Goal: Information Seeking & Learning: Learn about a topic

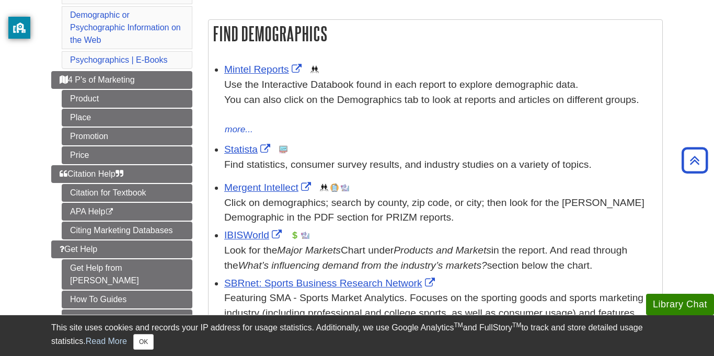
scroll to position [168, 0]
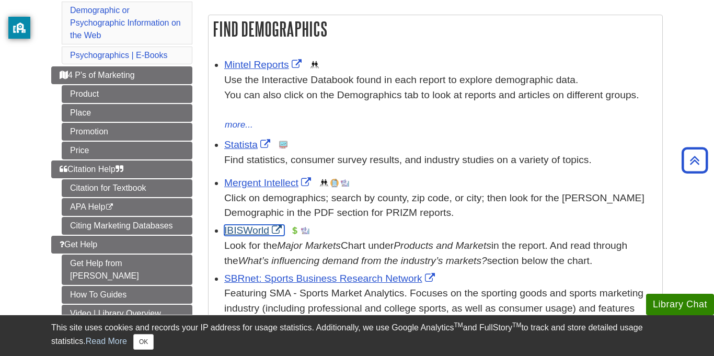
click at [244, 230] on link "IBISWorld" at bounding box center [254, 230] width 60 height 11
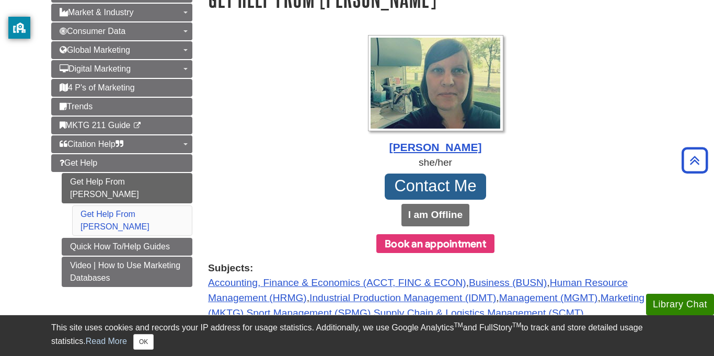
scroll to position [144, 0]
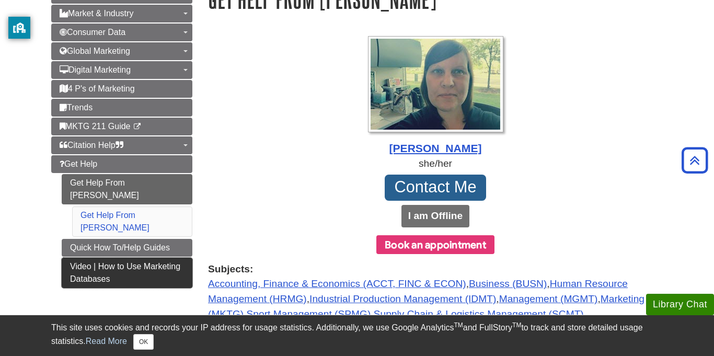
click at [130, 258] on link "Video | How to Use Marketing Databases" at bounding box center [127, 273] width 131 height 30
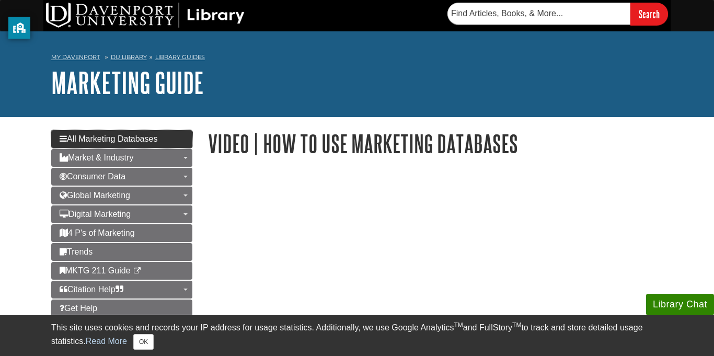
click at [141, 143] on span "All Marketing Databases" at bounding box center [109, 138] width 98 height 9
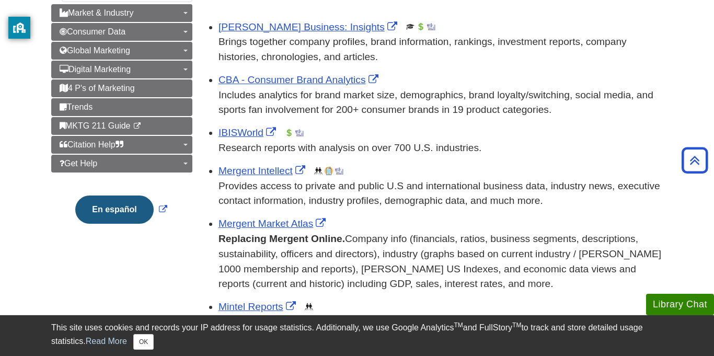
scroll to position [167, 0]
